Goal: Find specific page/section: Find specific page/section

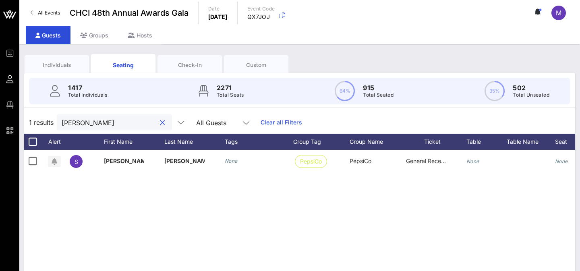
type input "samantha"
click at [157, 122] on div at bounding box center [162, 123] width 10 height 10
click at [160, 124] on button "clear icon" at bounding box center [162, 123] width 5 height 8
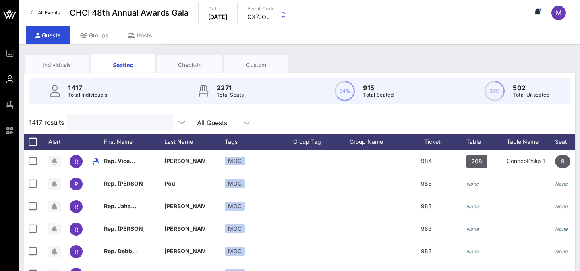
click at [197, 123] on div "All Guests" at bounding box center [212, 122] width 30 height 7
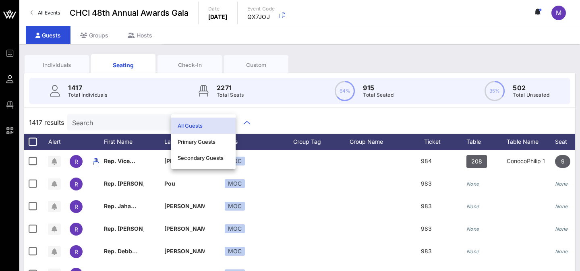
click at [138, 120] on input "Search" at bounding box center [119, 122] width 94 height 10
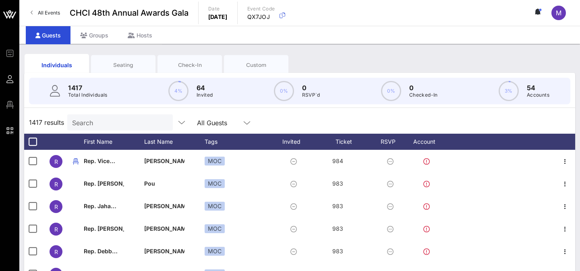
scroll to position [1, 0]
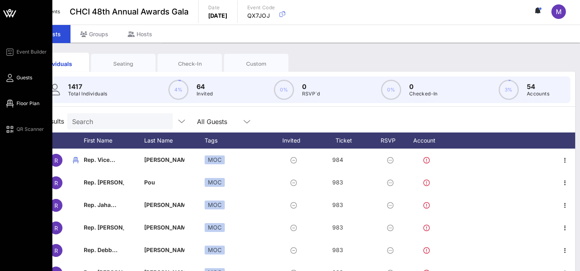
click at [19, 104] on span "Floor Plan" at bounding box center [28, 103] width 23 height 7
